Goal: Information Seeking & Learning: Get advice/opinions

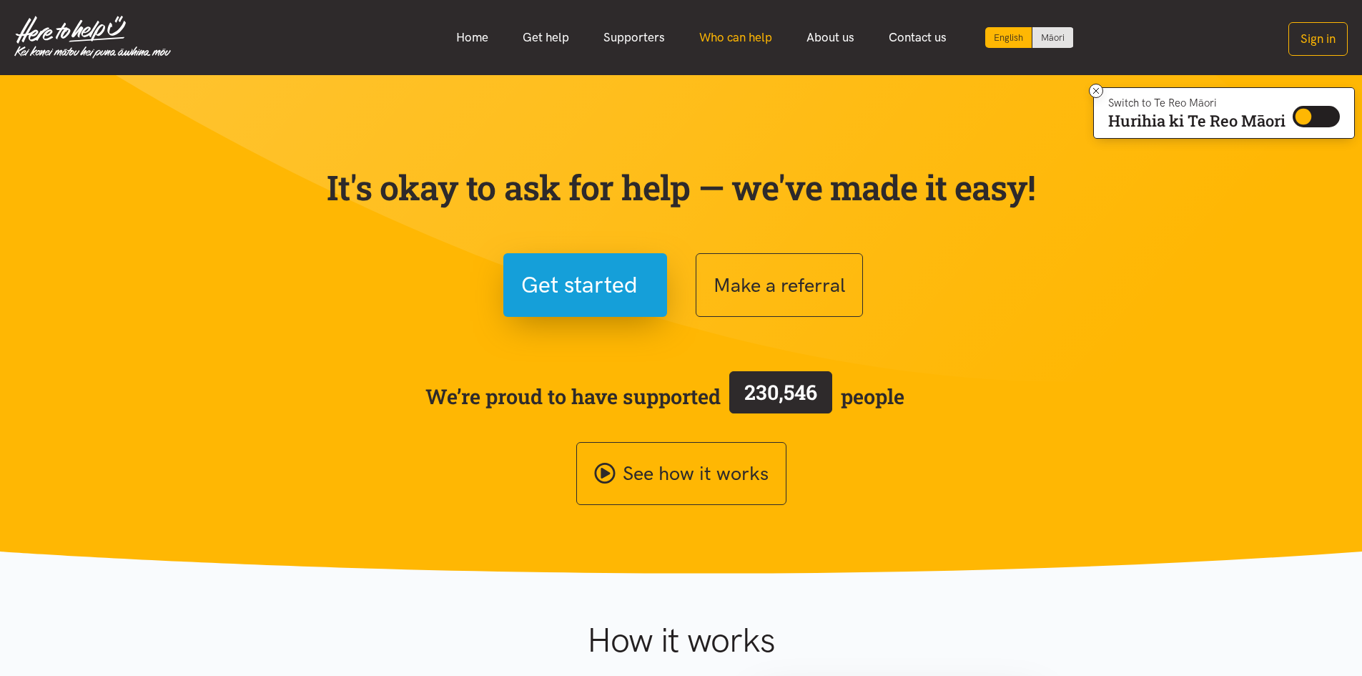
click at [750, 34] on link "Who can help" at bounding box center [735, 37] width 107 height 31
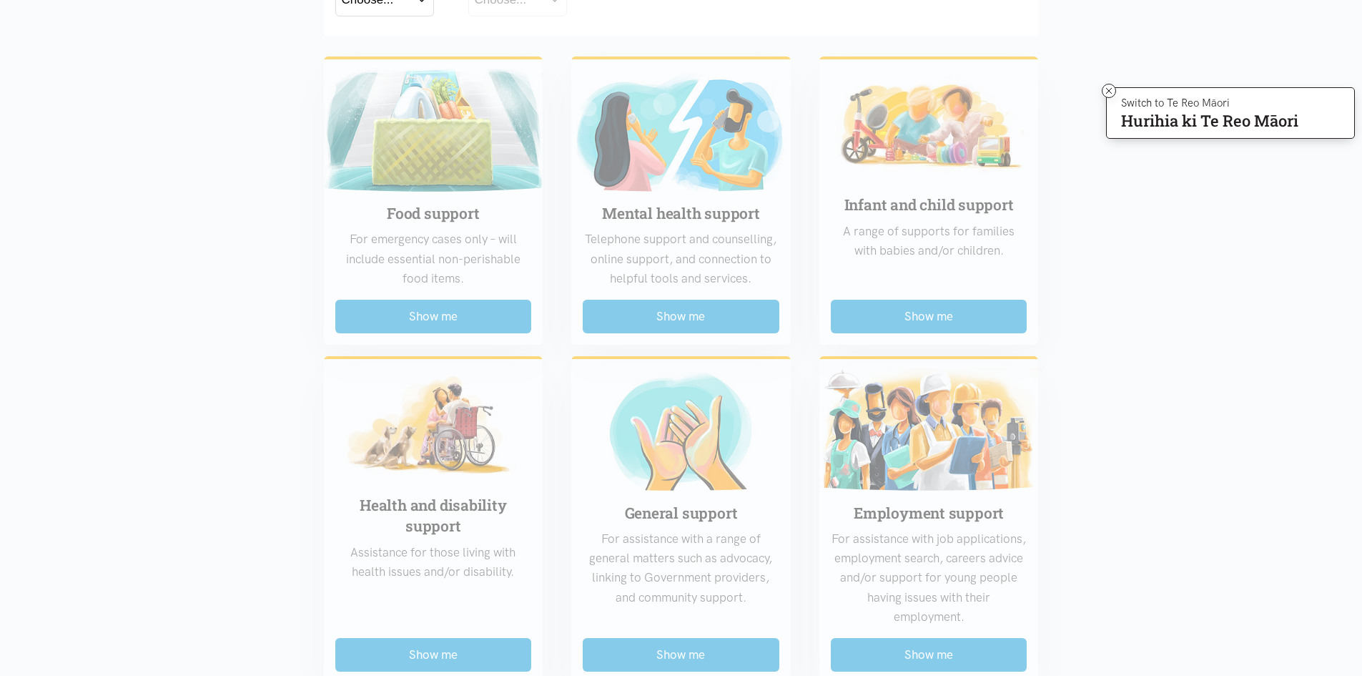
scroll to position [358, 0]
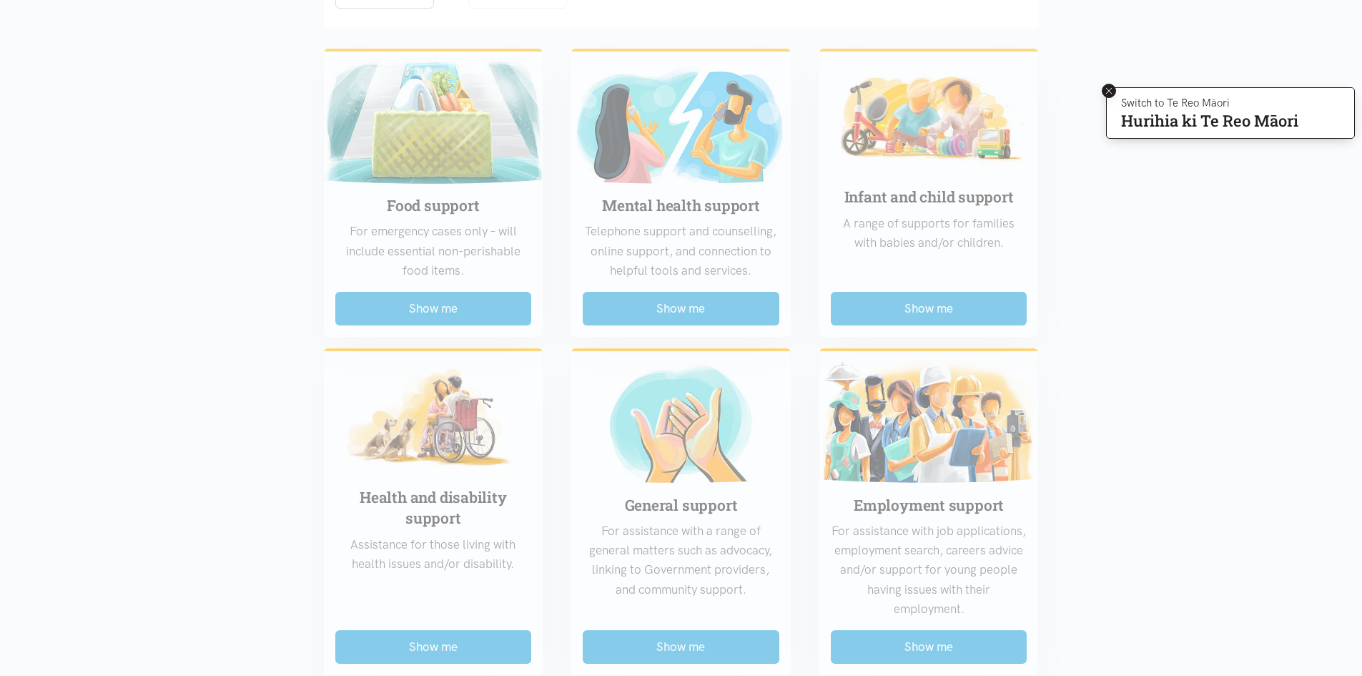
click at [1104, 93] on icon at bounding box center [1109, 91] width 11 height 11
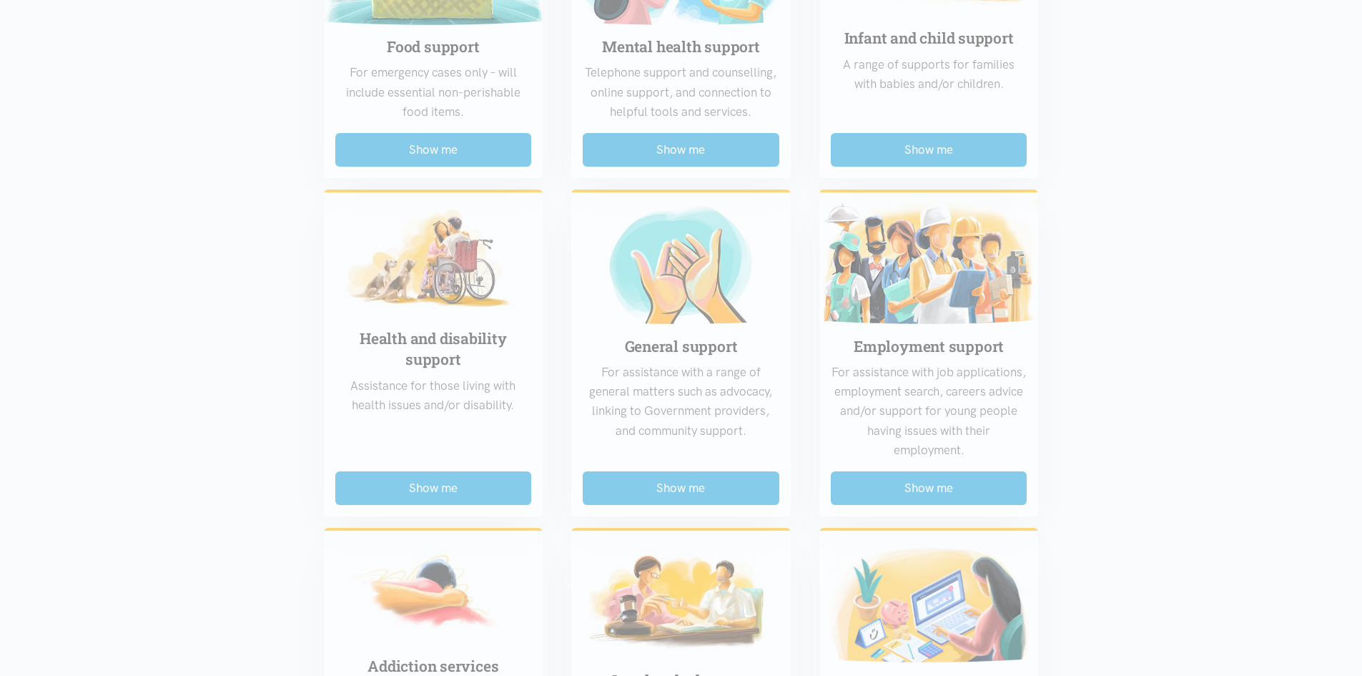
scroll to position [572, 0]
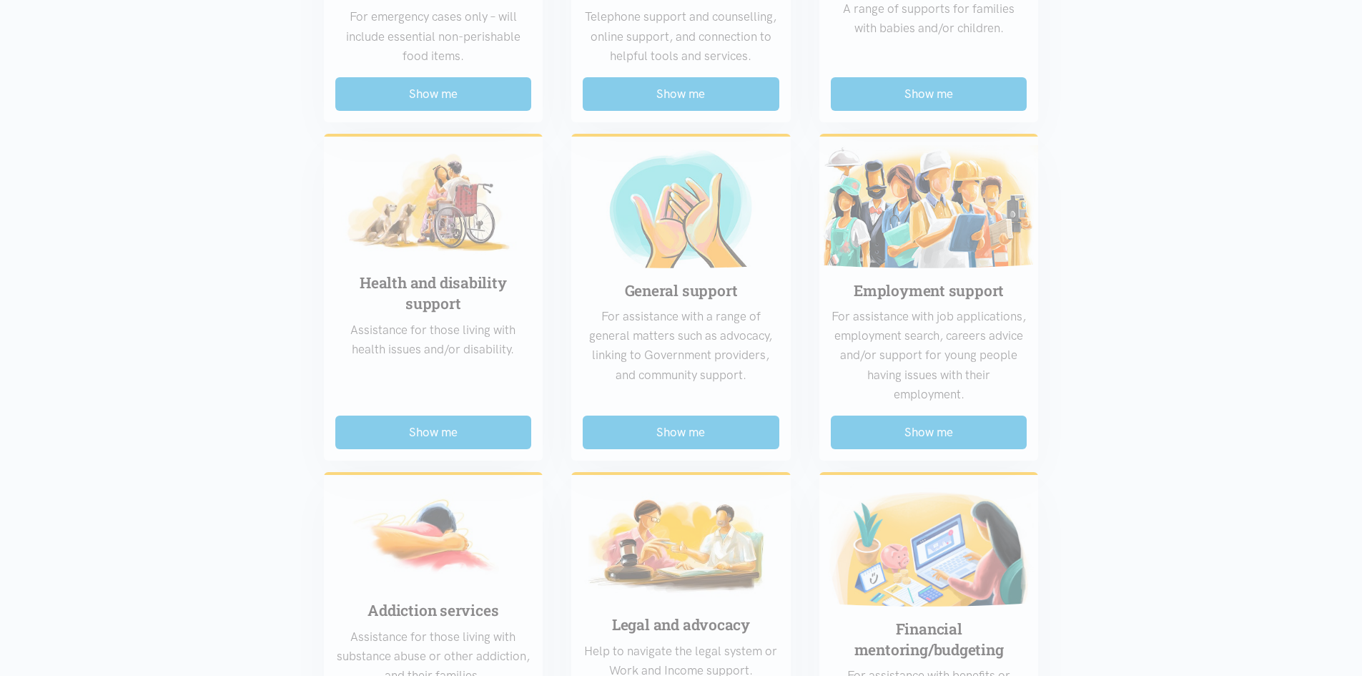
click at [920, 434] on div "Food support For emergency cases only – will include essential non-perishable f…" at bounding box center [682, 442] width 744 height 1238
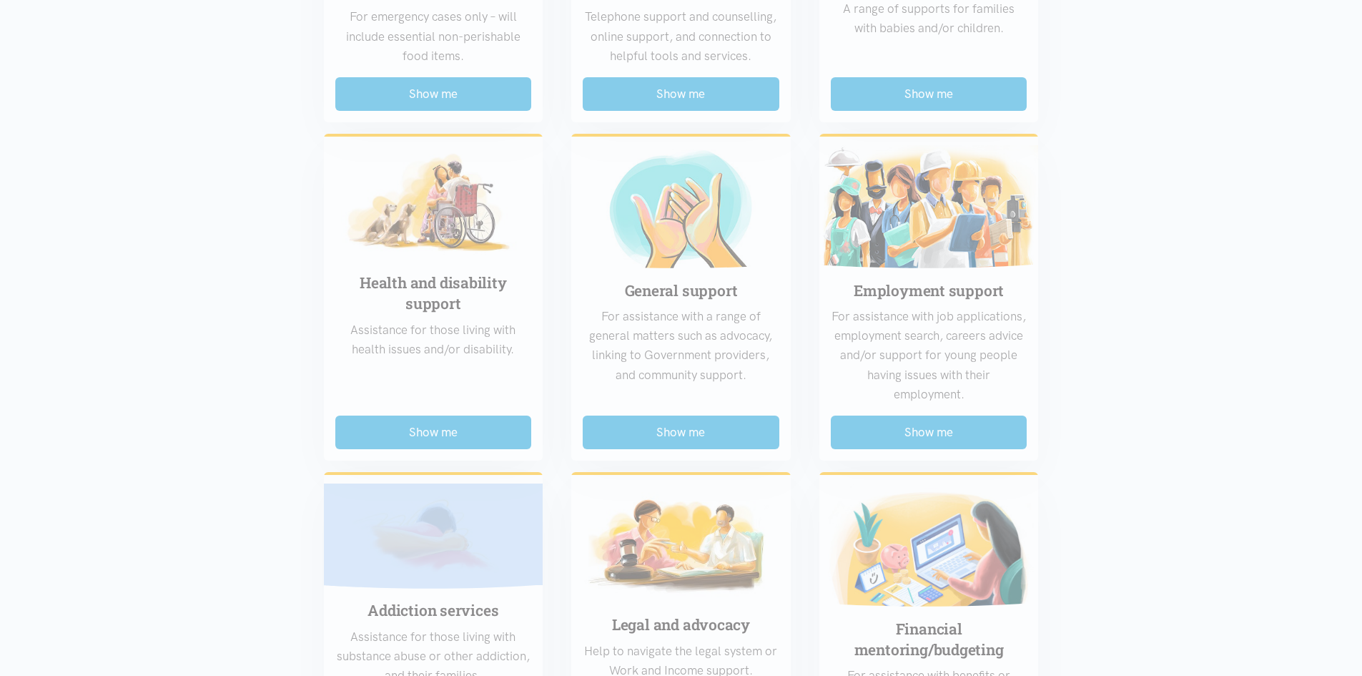
click at [920, 434] on div "Food support For emergency cases only – will include essential non-perishable f…" at bounding box center [682, 442] width 744 height 1238
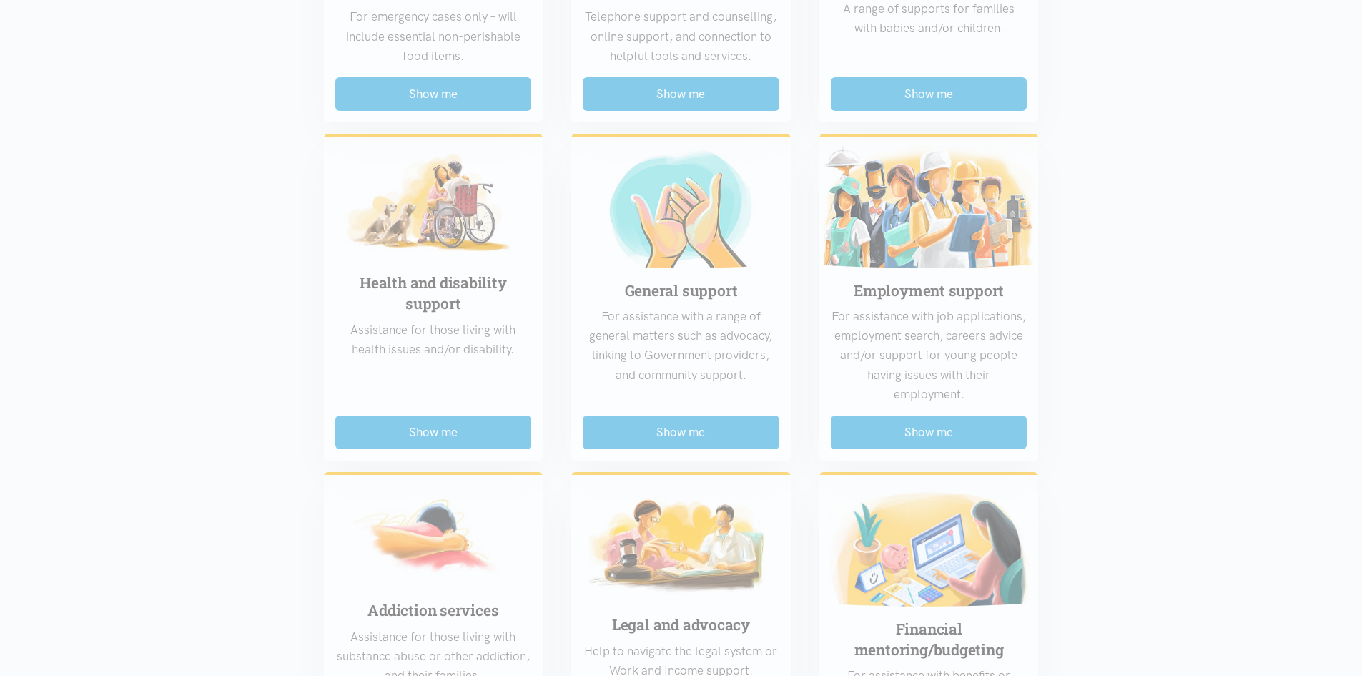
click at [1303, 398] on section "Region Choose... Bay of [GEOGRAPHIC_DATA] [GEOGRAPHIC_DATA] District Choose..." at bounding box center [681, 400] width 1362 height 1405
click at [926, 232] on div "Food support For emergency cases only – will include essential non-perishable f…" at bounding box center [682, 442] width 744 height 1238
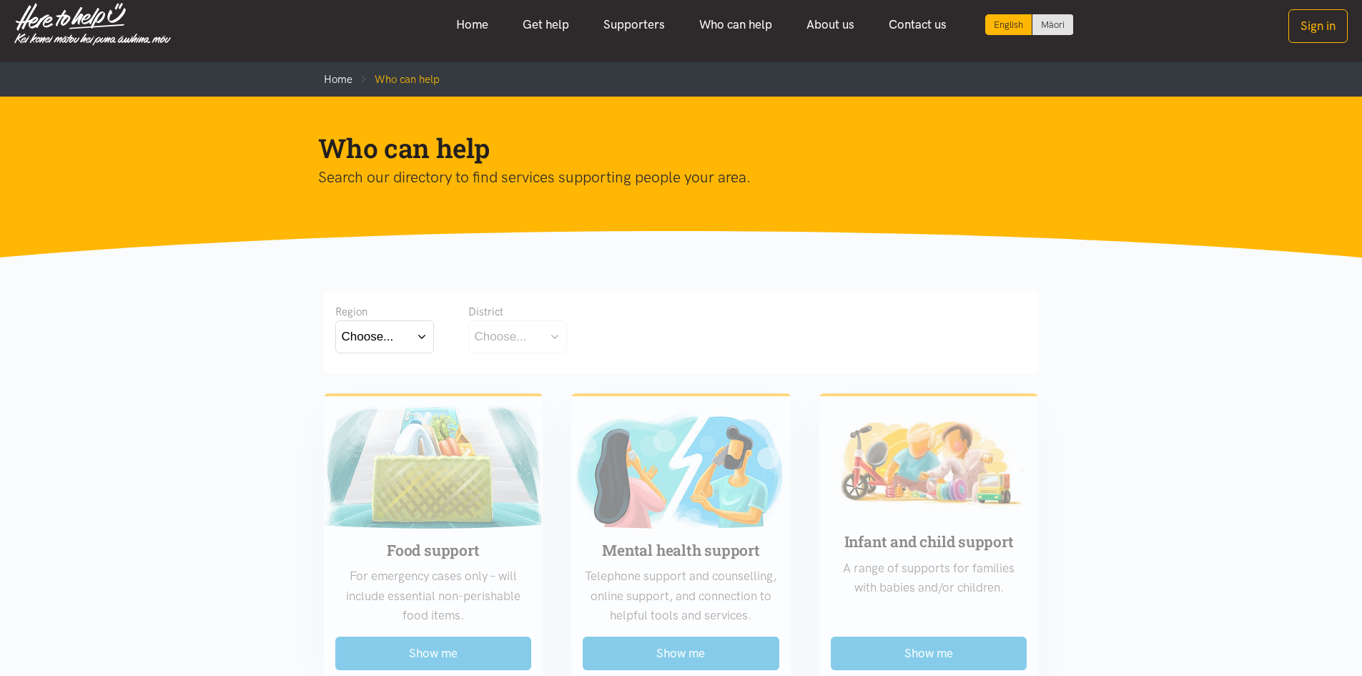
scroll to position [0, 0]
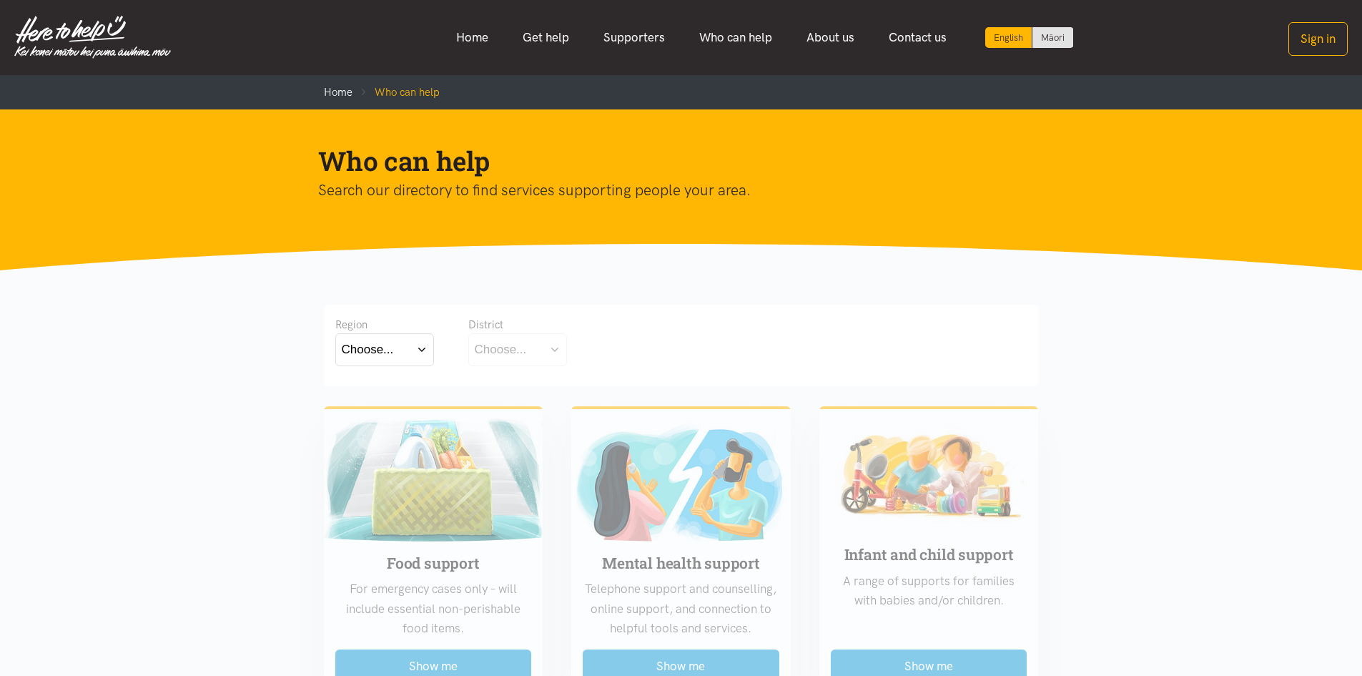
click at [408, 349] on button "Choose..." at bounding box center [384, 349] width 99 height 32
click at [403, 393] on label "Bay of Plenty" at bounding box center [381, 391] width 79 height 18
click at [0, 0] on input "Bay of Plenty" at bounding box center [0, 0] width 0 height 0
click at [547, 350] on button "Choose..." at bounding box center [539, 349] width 143 height 32
click at [540, 435] on label "Western Bay of Plenty" at bounding box center [538, 434] width 127 height 18
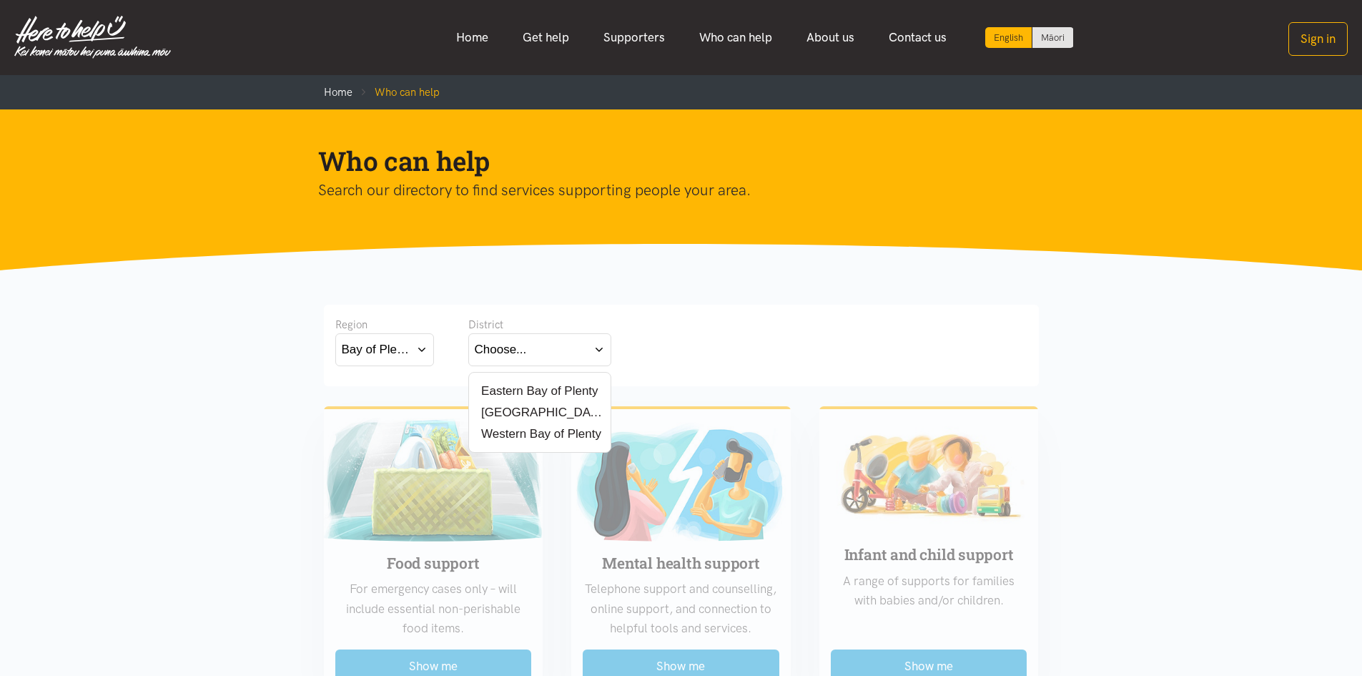
click at [0, 0] on input "Western Bay of Plenty" at bounding box center [0, 0] width 0 height 0
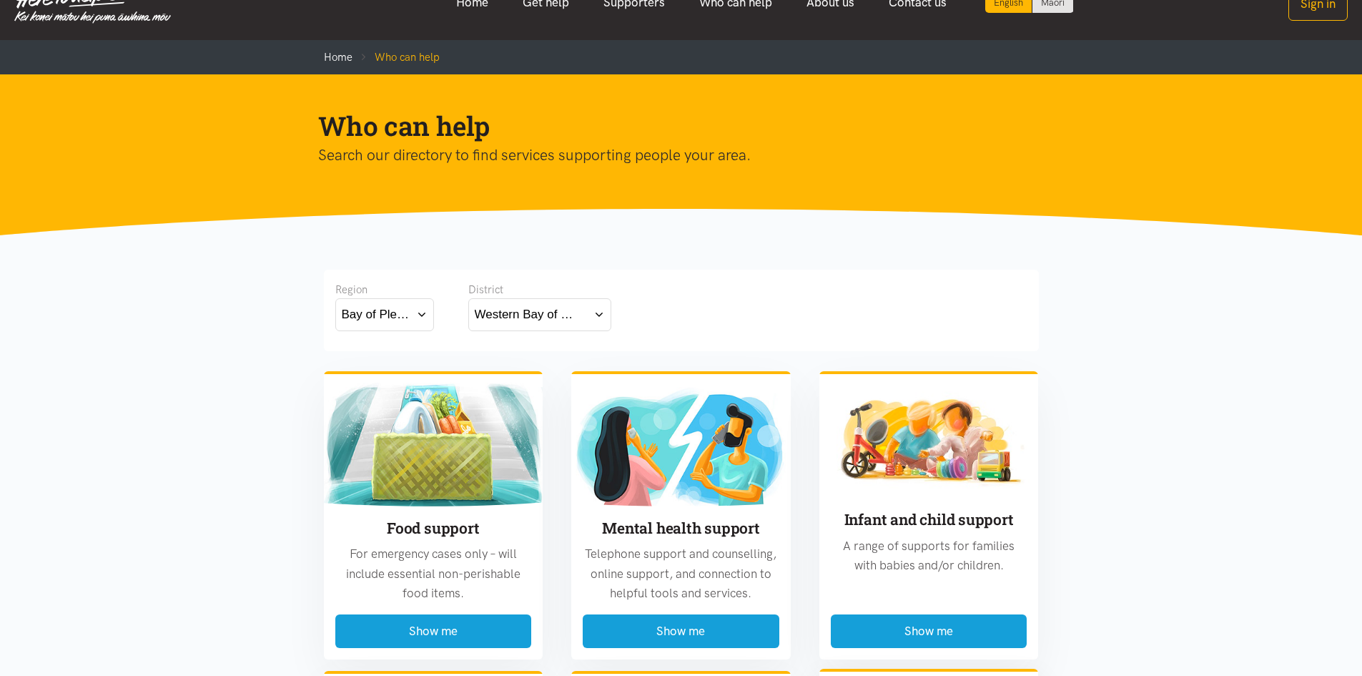
scroll to position [429, 0]
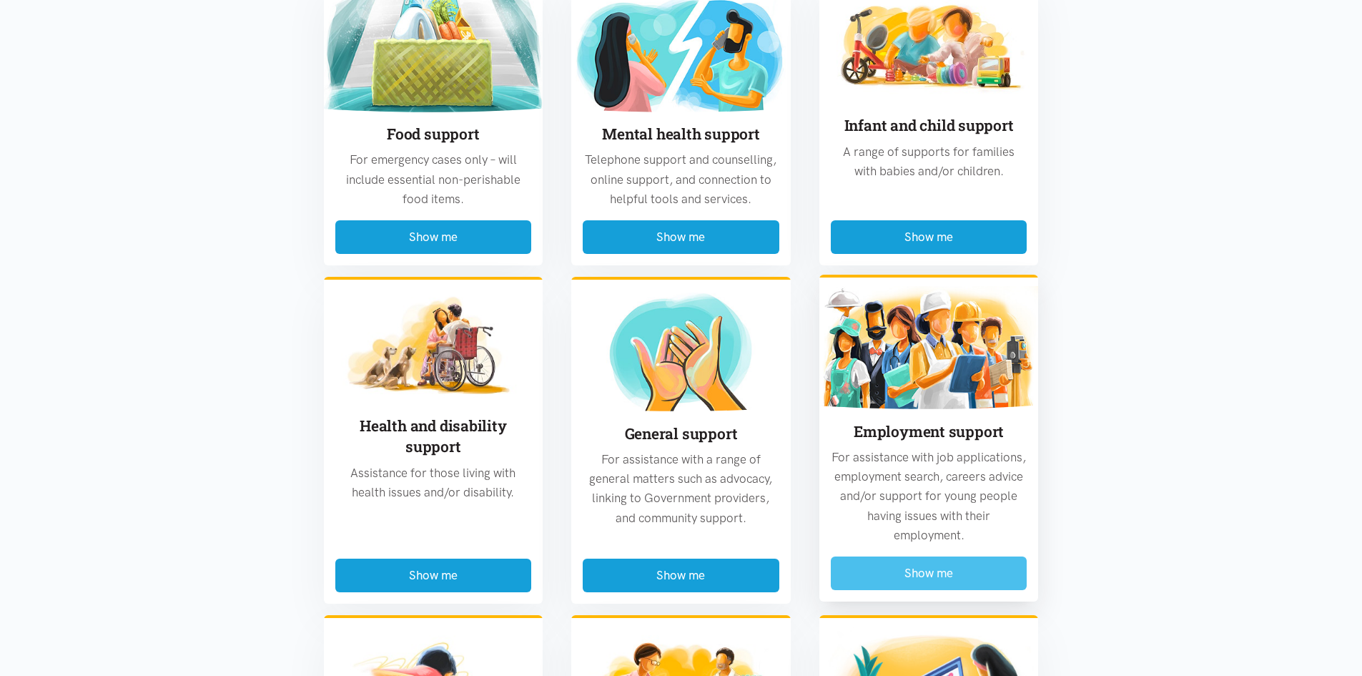
click at [938, 568] on button "Show me" at bounding box center [929, 573] width 197 height 34
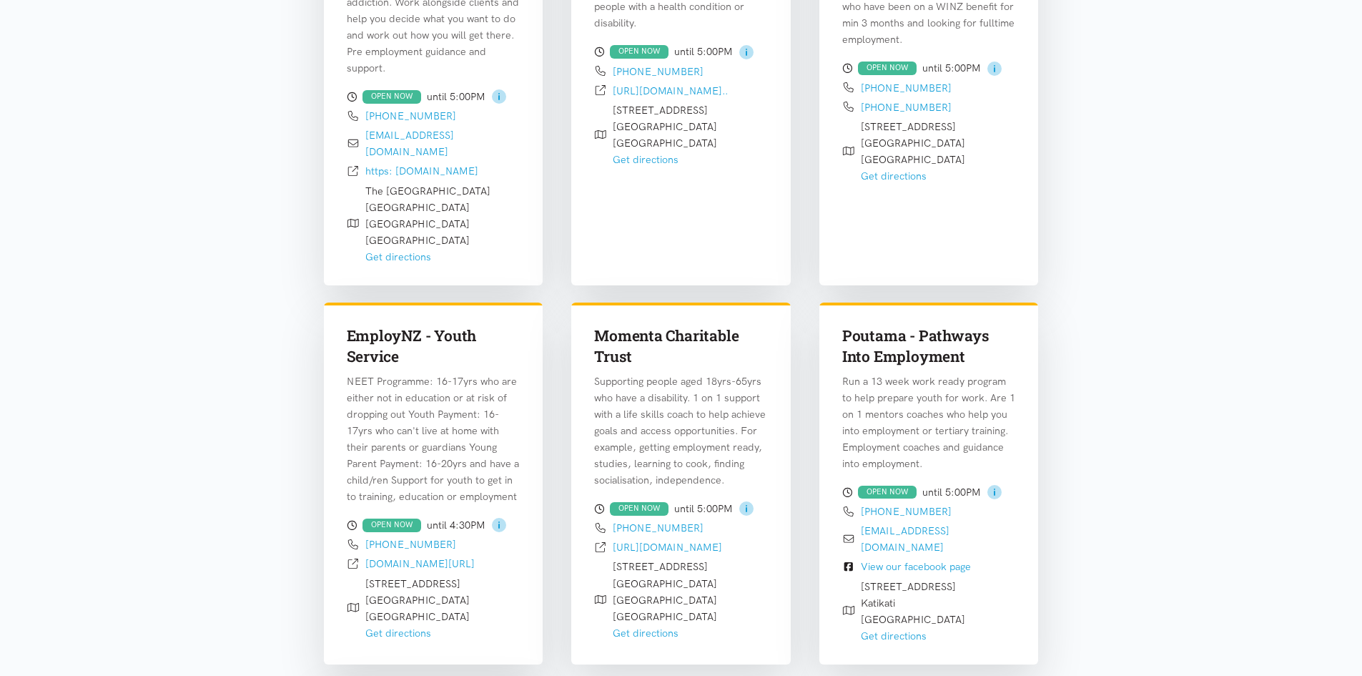
scroll to position [1565, 0]
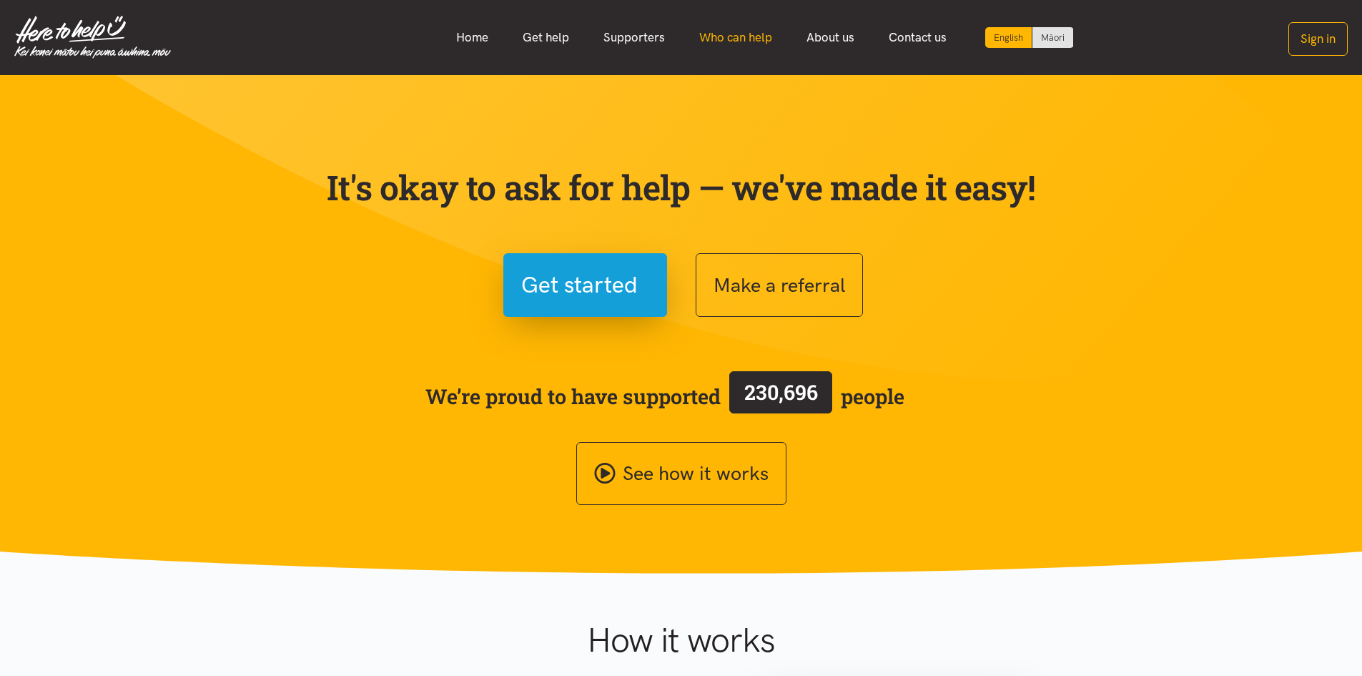
click at [737, 29] on link "Who can help" at bounding box center [735, 37] width 107 height 31
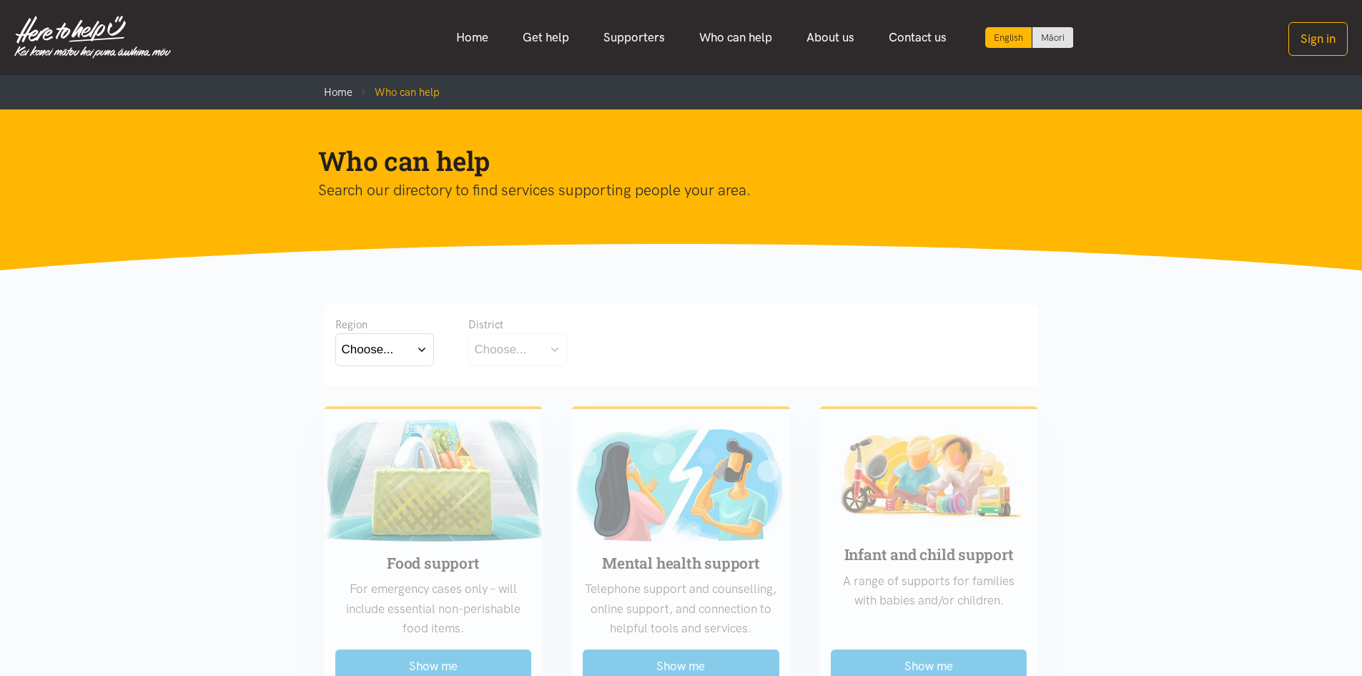
click at [370, 348] on div "Choose..." at bounding box center [368, 349] width 52 height 19
click at [384, 375] on div "Bay of Plenty Waikato" at bounding box center [384, 401] width 99 height 59
click at [380, 392] on label "Bay of Plenty" at bounding box center [381, 391] width 79 height 18
click at [0, 0] on input "Bay of Plenty" at bounding box center [0, 0] width 0 height 0
click at [521, 353] on div "Choose..." at bounding box center [501, 349] width 52 height 19
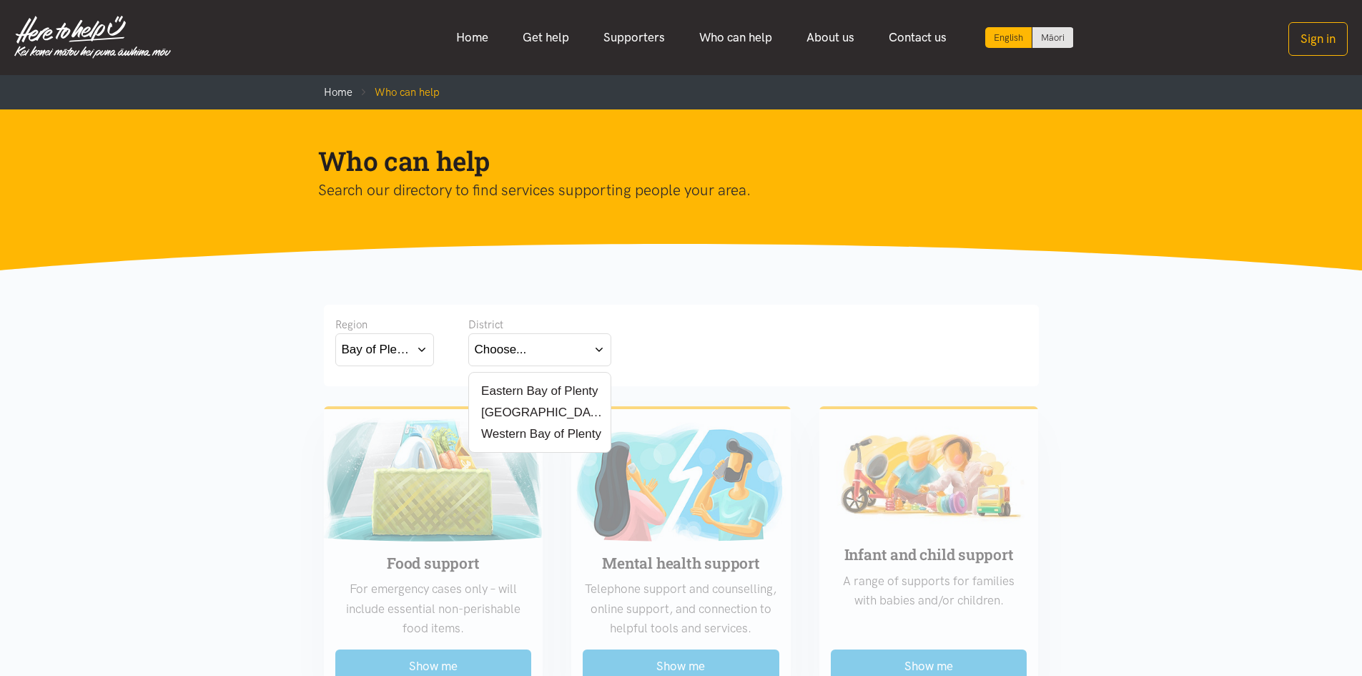
click at [518, 432] on label "Western Bay of Plenty" at bounding box center [538, 434] width 127 height 18
click at [0, 0] on input "Western Bay of Plenty" at bounding box center [0, 0] width 0 height 0
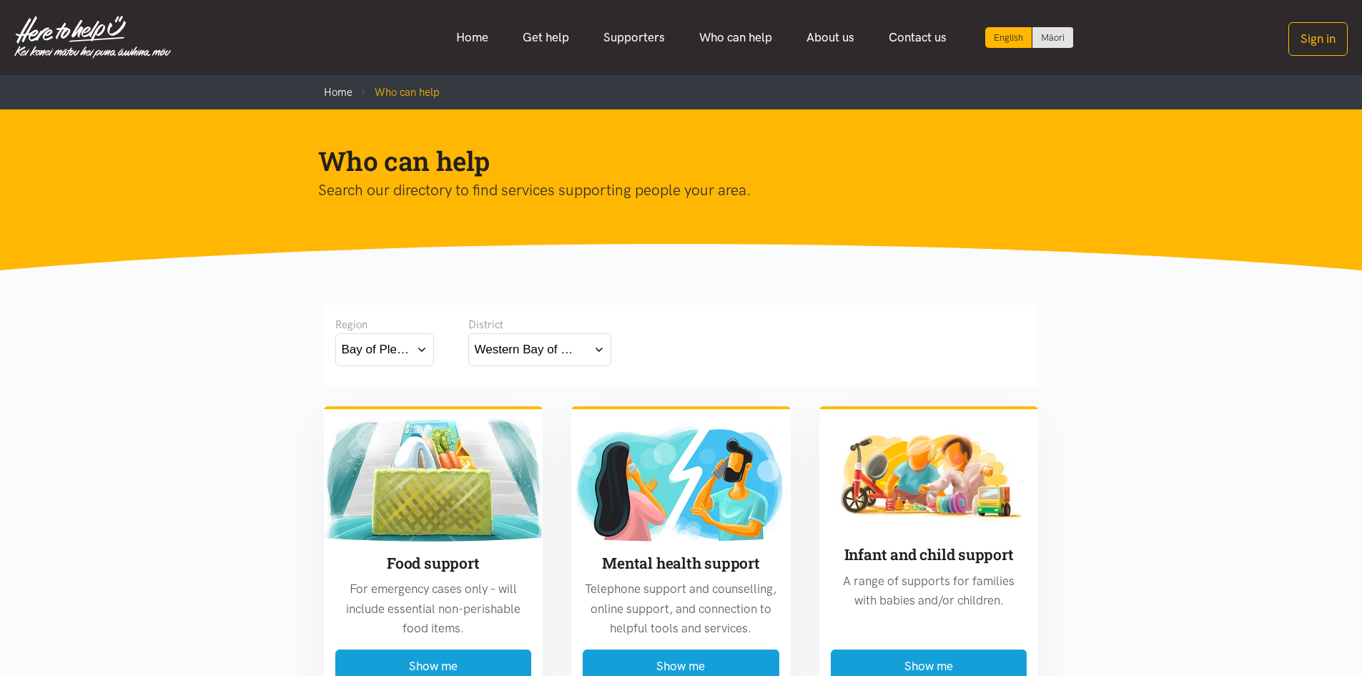
click at [509, 348] on div "Western Bay of Plenty" at bounding box center [527, 349] width 104 height 19
click at [524, 411] on label "[GEOGRAPHIC_DATA]" at bounding box center [540, 412] width 130 height 18
click at [0, 0] on input "[GEOGRAPHIC_DATA]" at bounding box center [0, 0] width 0 height 0
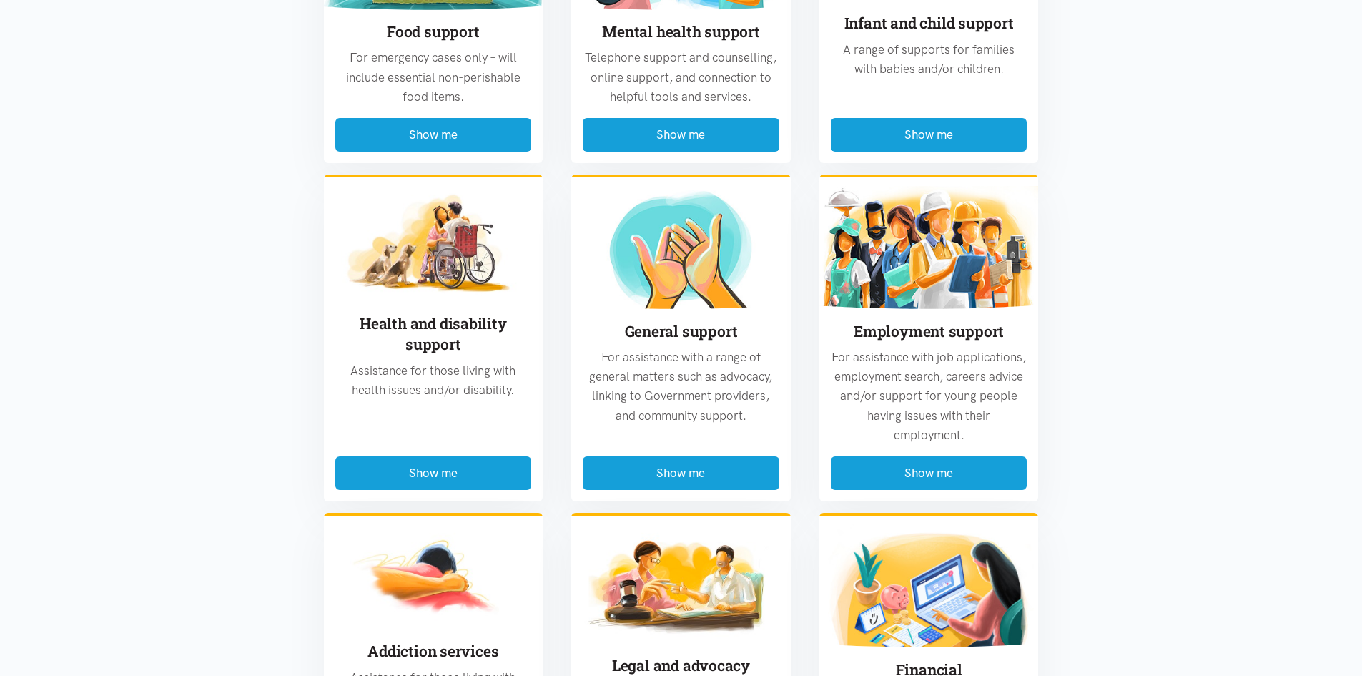
scroll to position [501, 0]
